Goal: Task Accomplishment & Management: Manage account settings

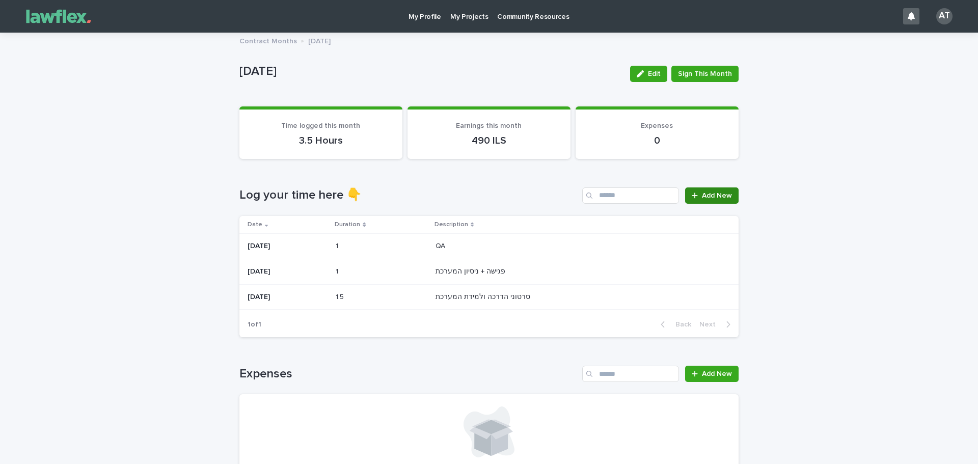
click at [698, 195] on div at bounding box center [697, 195] width 10 height 7
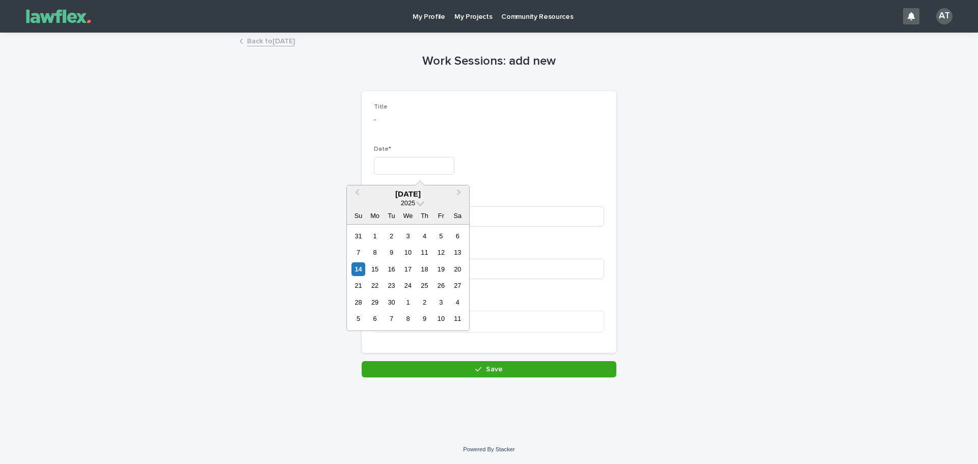
click at [440, 159] on input "text" at bounding box center [414, 166] width 81 height 18
click at [359, 269] on div "14" at bounding box center [359, 269] width 14 height 14
type input "*********"
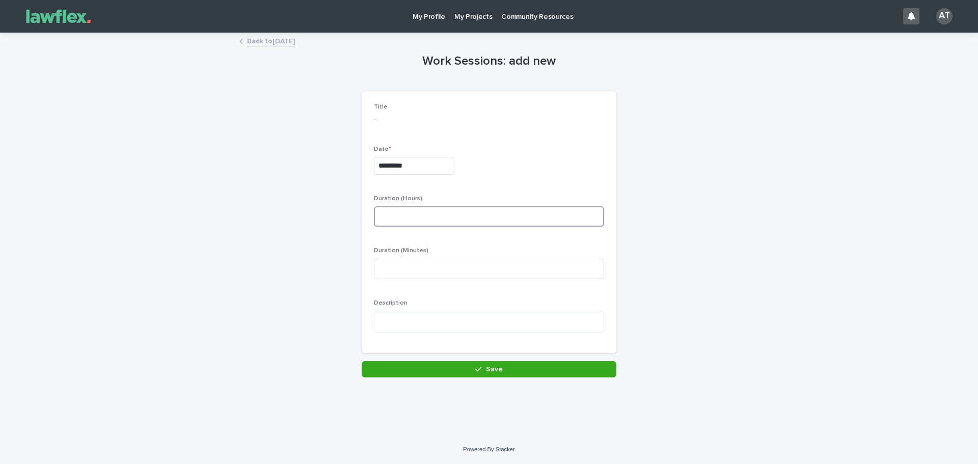
click at [388, 216] on input at bounding box center [489, 216] width 230 height 20
click at [391, 318] on textarea at bounding box center [489, 322] width 230 height 22
type textarea "**"
click at [432, 271] on input at bounding box center [489, 269] width 230 height 20
click at [398, 271] on input at bounding box center [489, 269] width 230 height 20
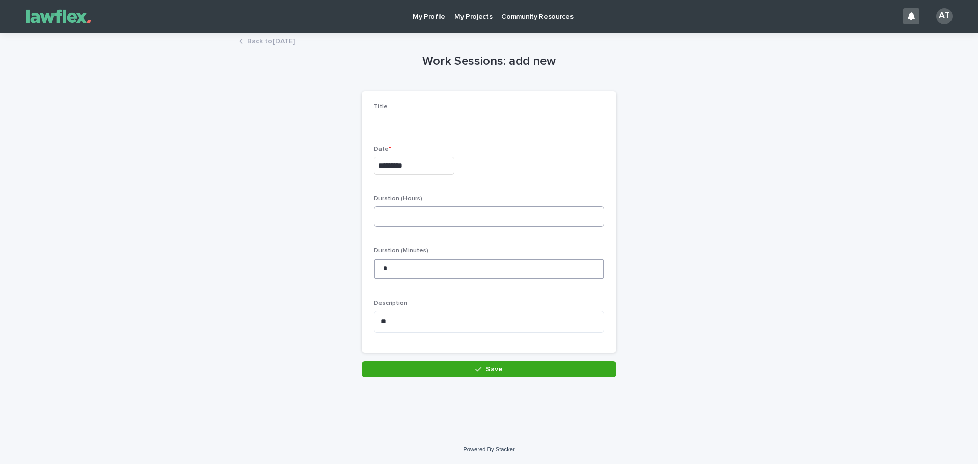
type input "*"
click at [403, 213] on input at bounding box center [489, 216] width 230 height 20
click at [464, 369] on button "Save" at bounding box center [489, 369] width 255 height 16
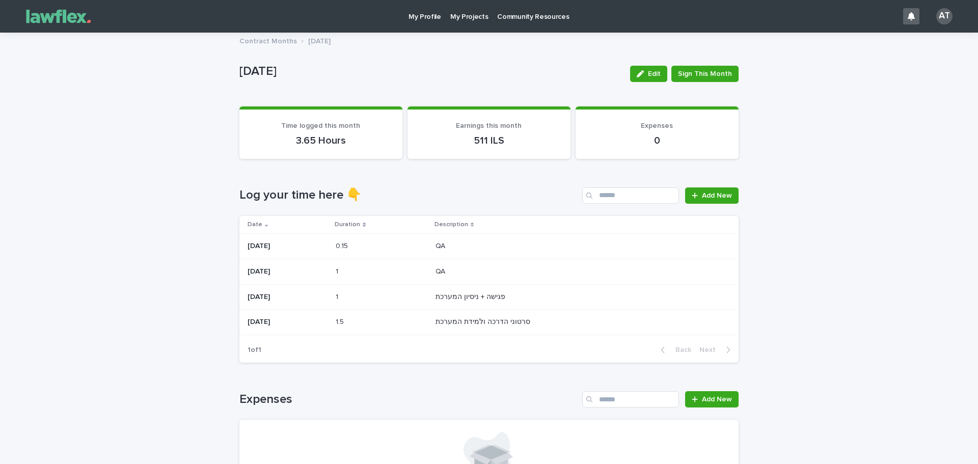
click at [328, 245] on p "[DATE]" at bounding box center [288, 246] width 80 height 9
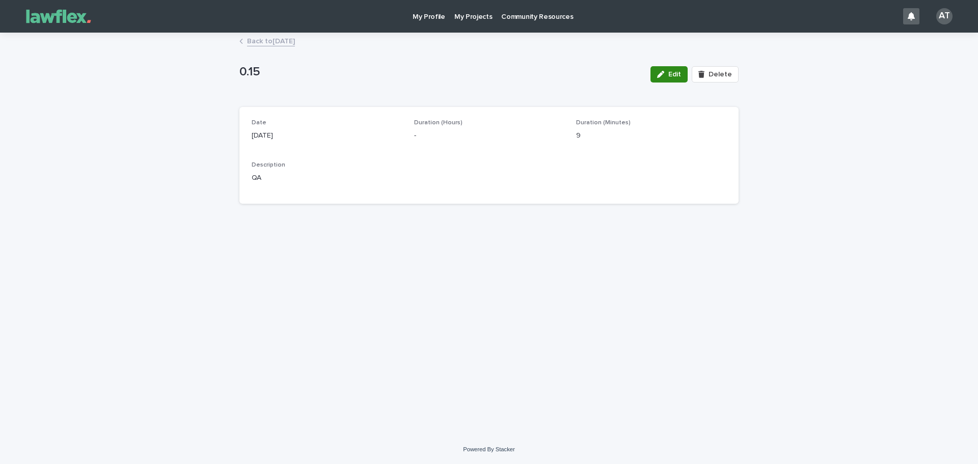
click at [679, 72] on span "Edit" at bounding box center [674, 74] width 13 height 7
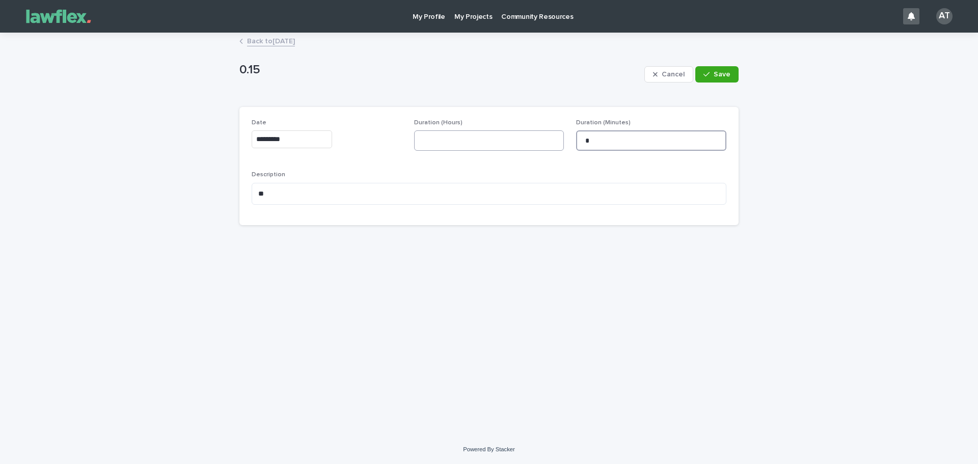
drag, startPoint x: 600, startPoint y: 147, endPoint x: 550, endPoint y: 142, distance: 49.7
click at [550, 142] on div "Date ********* Duration (Hours) Duration (Minutes) * Description **" at bounding box center [489, 166] width 475 height 94
click at [491, 147] on input at bounding box center [489, 140] width 150 height 20
type input "*"
click at [728, 76] on span "Save" at bounding box center [722, 74] width 17 height 7
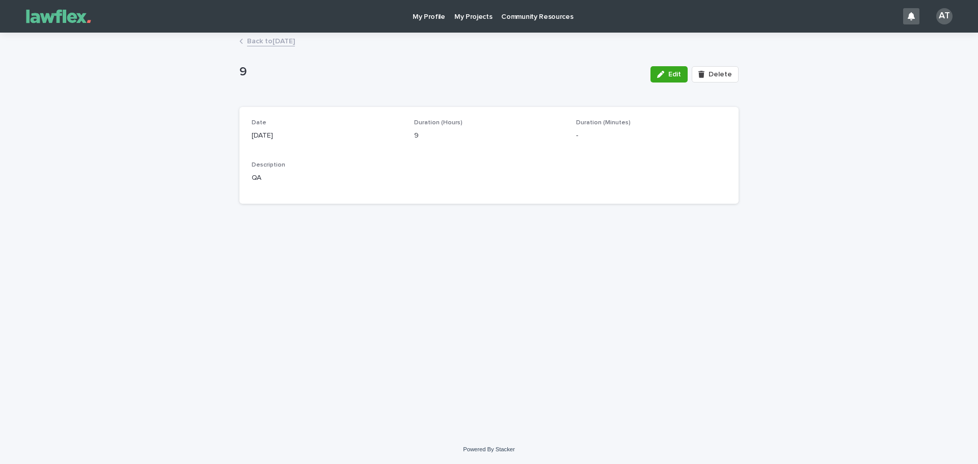
click at [281, 38] on link "Back to [DATE]" at bounding box center [271, 41] width 48 height 12
